Goal: Check status: Check status

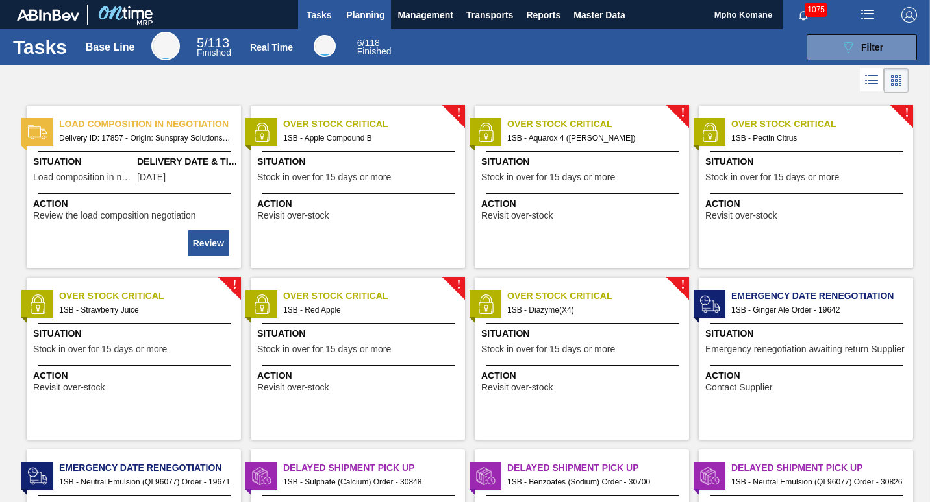
click at [367, 7] on span "Planning" at bounding box center [365, 15] width 38 height 16
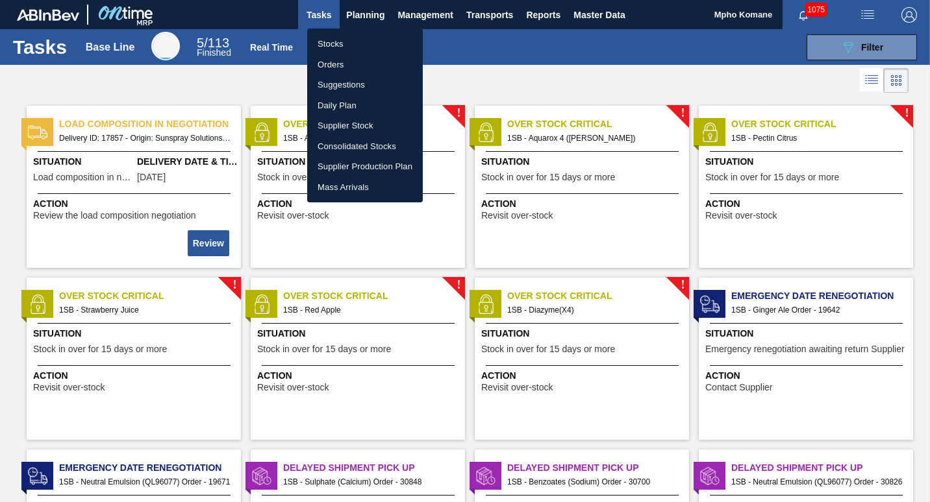
click at [339, 46] on li "Stocks" at bounding box center [365, 44] width 116 height 21
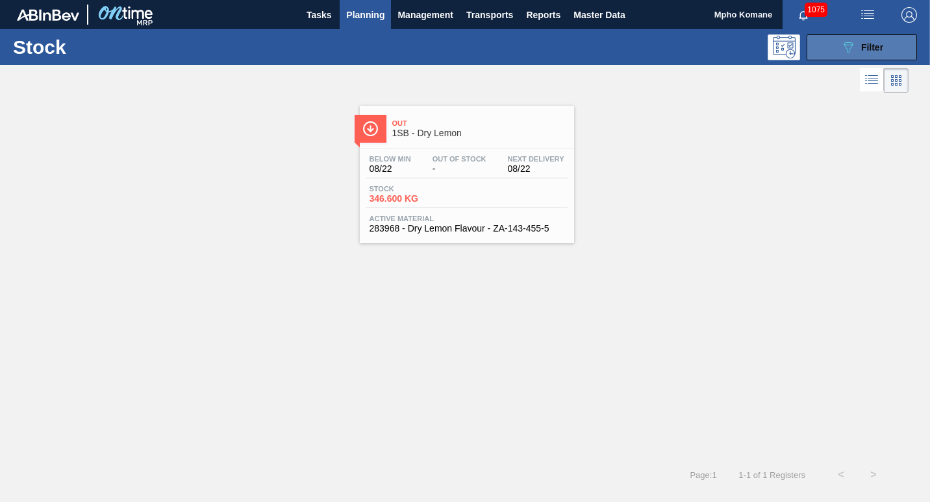
click at [877, 51] on span "Filter" at bounding box center [872, 47] width 22 height 10
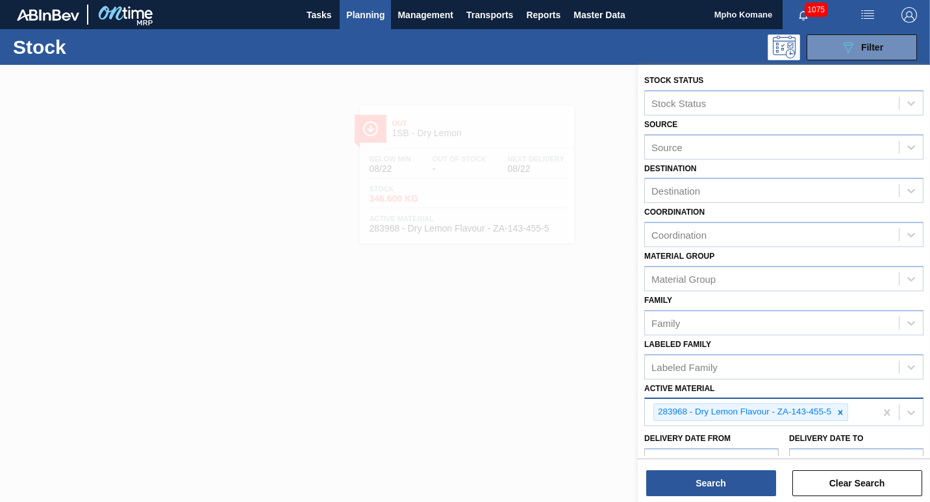
click at [852, 418] on Material "Active Material" at bounding box center [850, 412] width 1 height 11
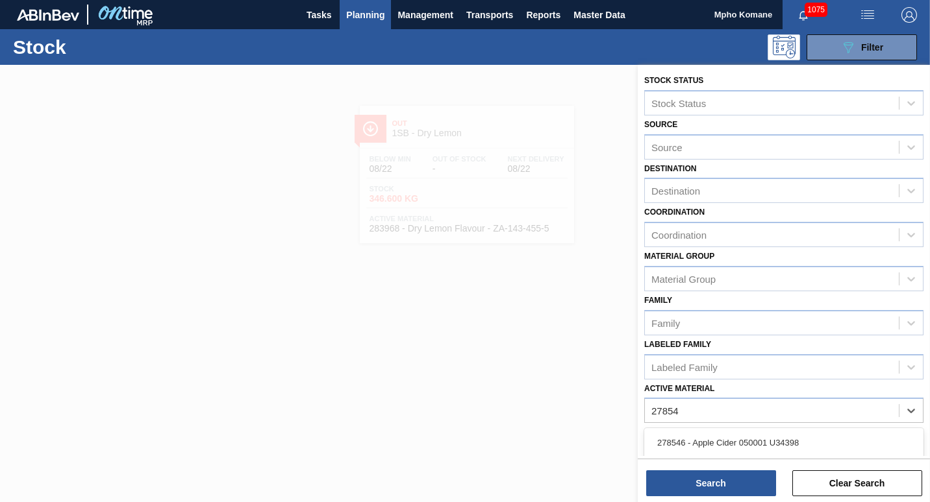
type Material "278548"
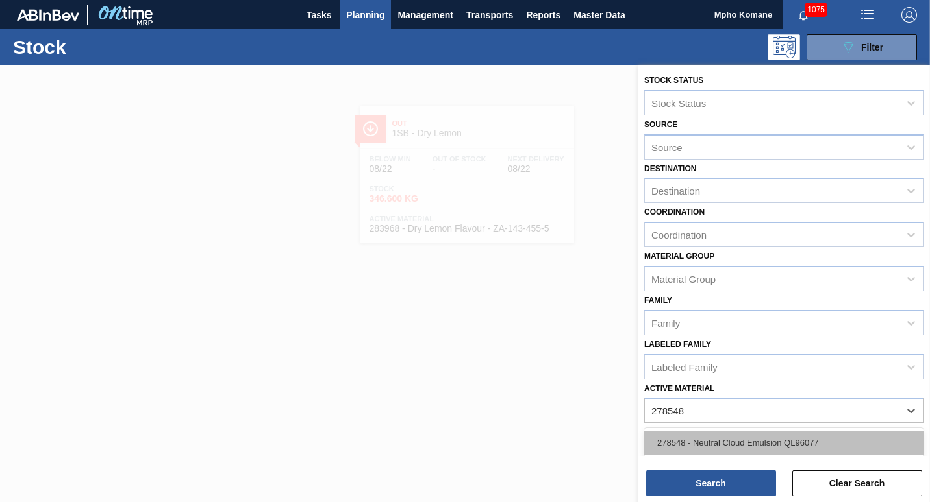
click at [755, 451] on div "278548 - Neutral Cloud Emulsion QL96077" at bounding box center [783, 443] width 279 height 24
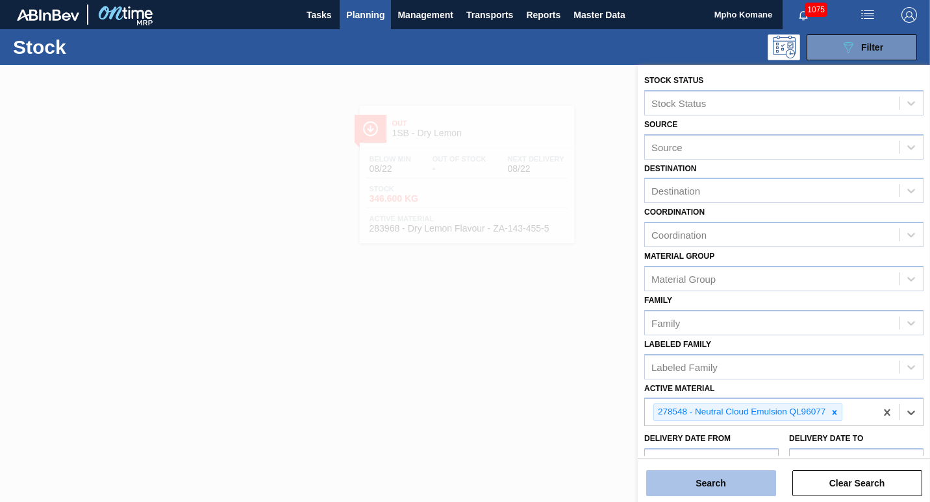
click at [676, 490] on button "Search" at bounding box center [711, 484] width 130 height 26
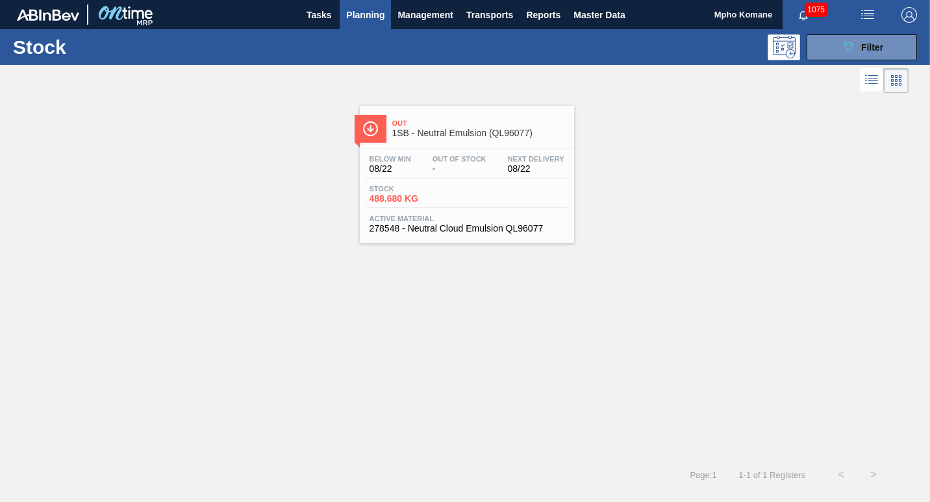
click at [467, 180] on div "Below Min 08/22 Out Of Stock - Next Delivery 08/22 Stock 488.680 KG Active Mate…" at bounding box center [467, 193] width 214 height 88
